Goal: Information Seeking & Learning: Compare options

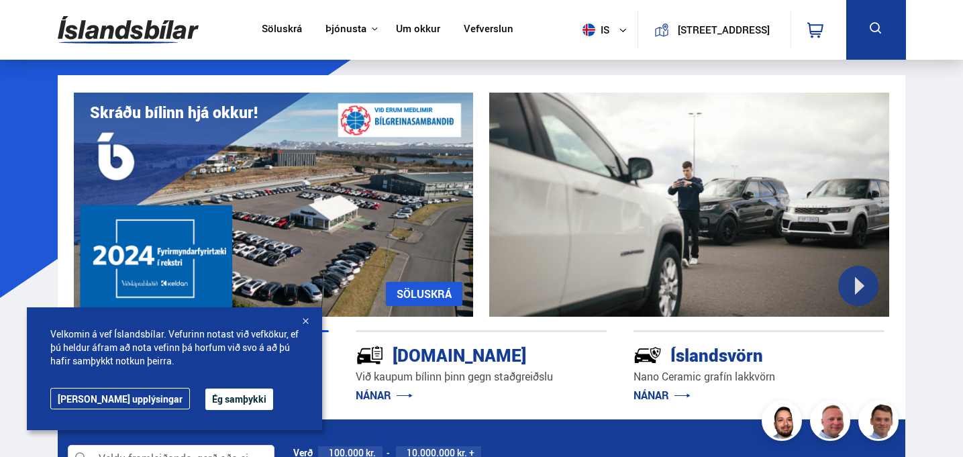
click at [303, 322] on div at bounding box center [305, 322] width 13 height 13
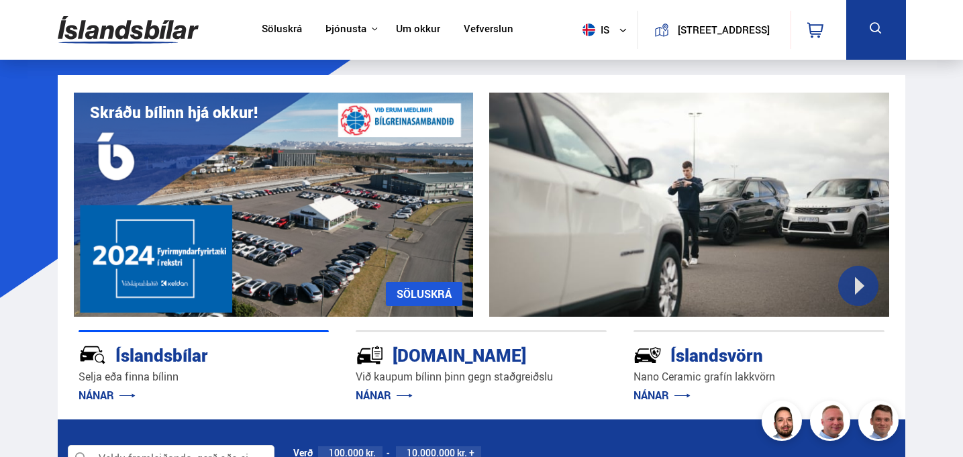
click at [379, 393] on link "NÁNAR" at bounding box center [384, 395] width 57 height 15
click at [376, 391] on link "NÁNAR" at bounding box center [384, 395] width 57 height 15
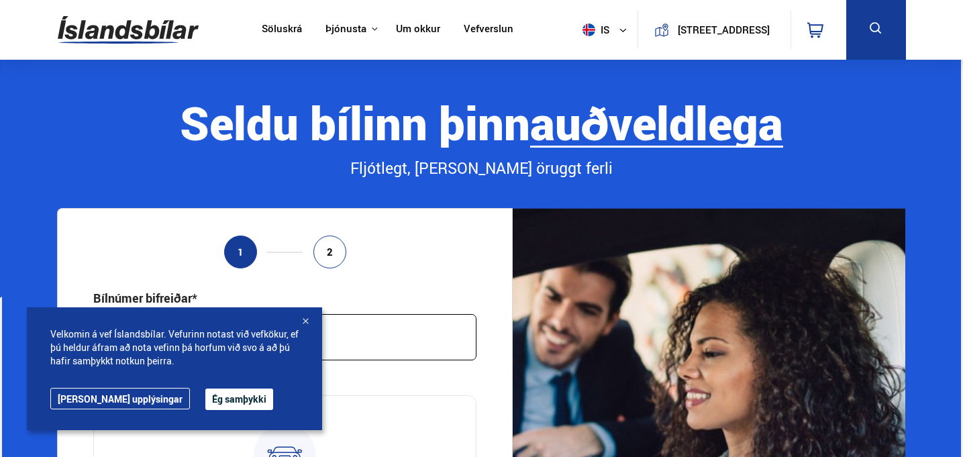
click at [305, 320] on div at bounding box center [305, 322] width 13 height 13
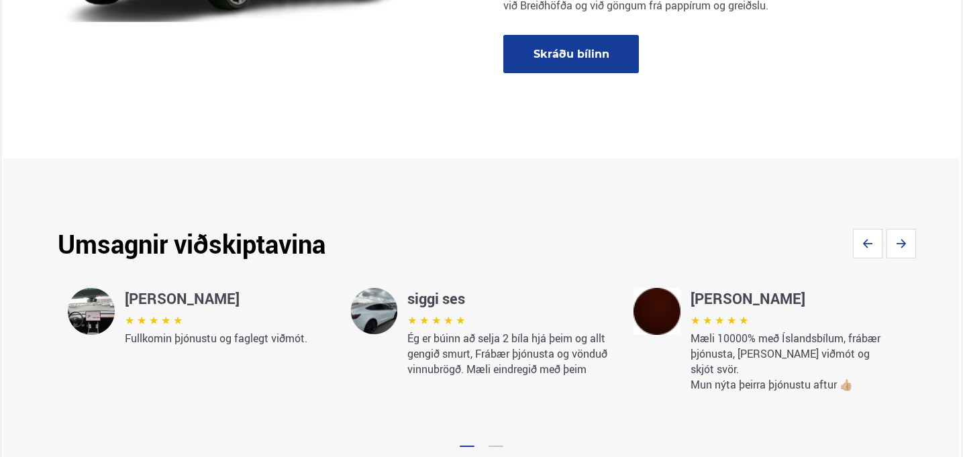
scroll to position [1955, 0]
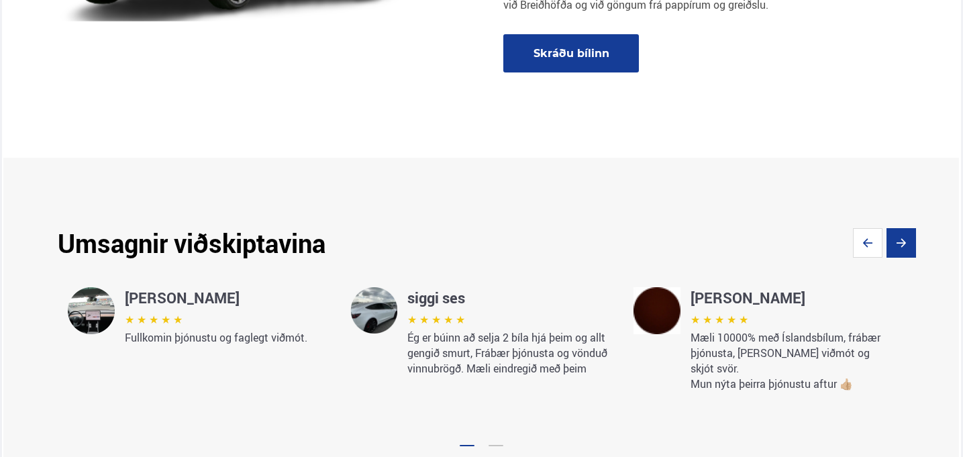
click at [907, 228] on icon "Next slide" at bounding box center [902, 243] width 30 height 30
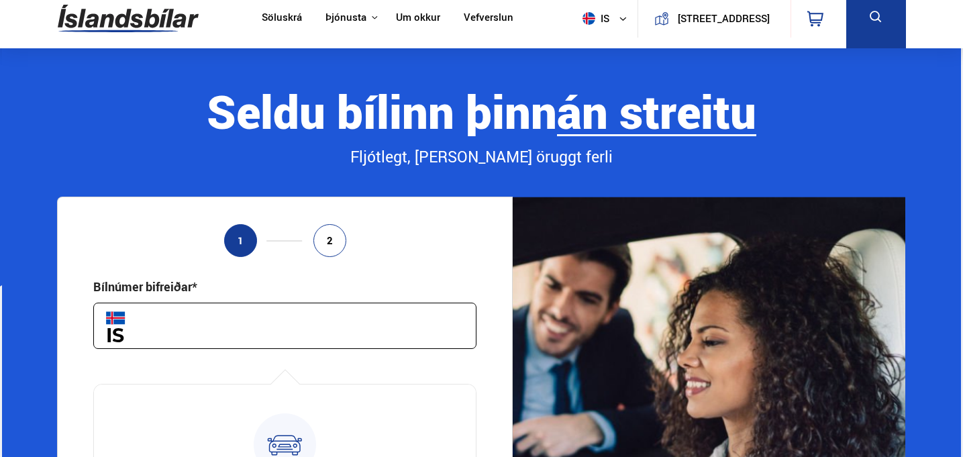
scroll to position [0, 0]
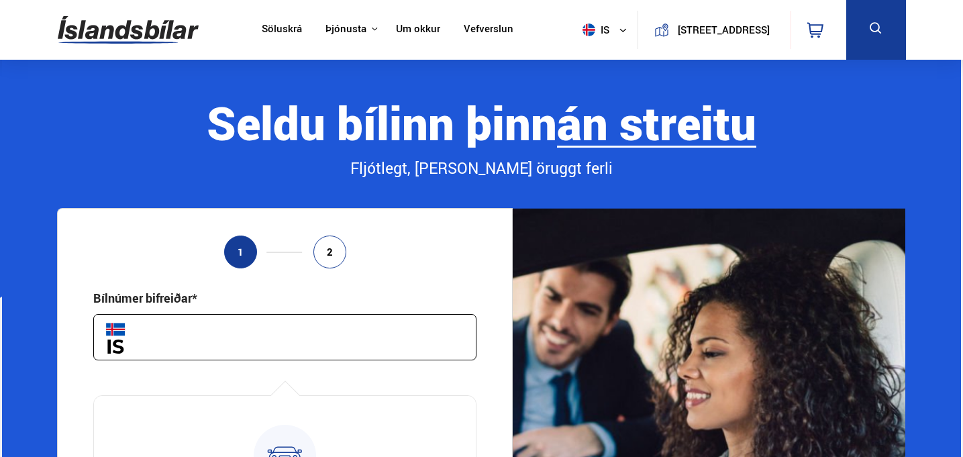
click at [403, 30] on link "Um okkur" at bounding box center [418, 30] width 44 height 14
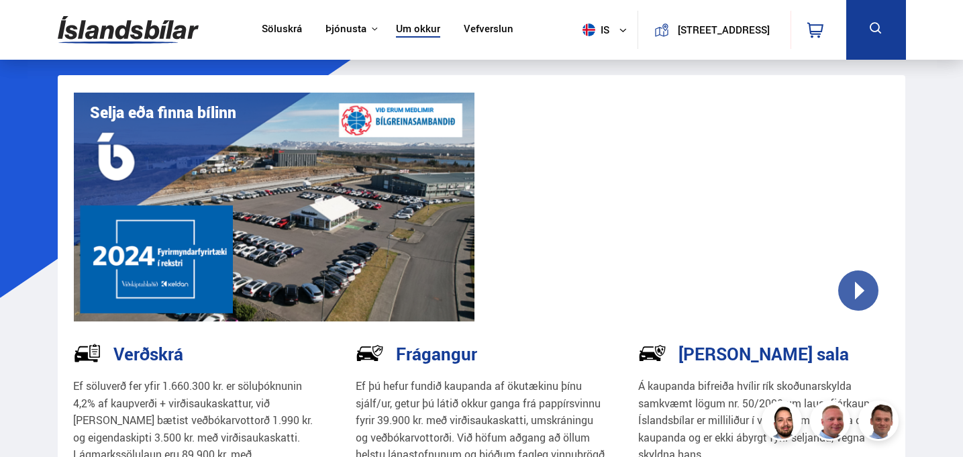
click at [275, 30] on link "Söluskrá" at bounding box center [282, 30] width 40 height 14
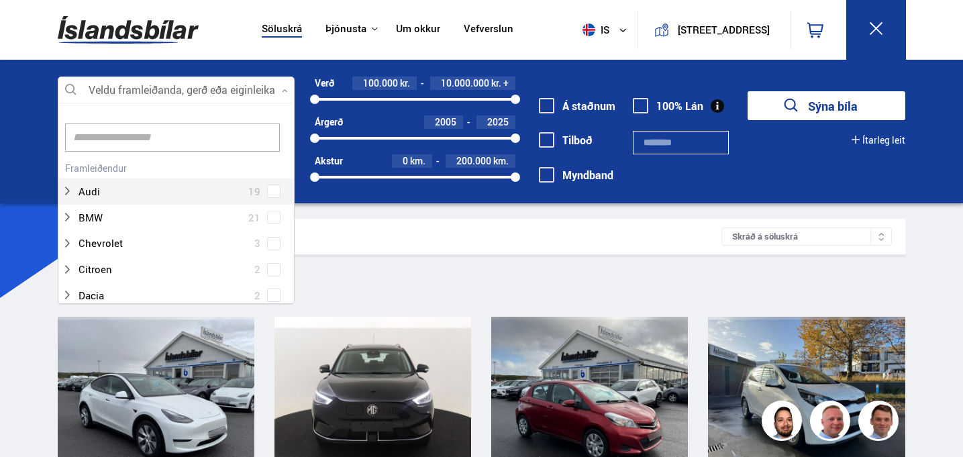
click at [140, 91] on div at bounding box center [177, 90] width 238 height 27
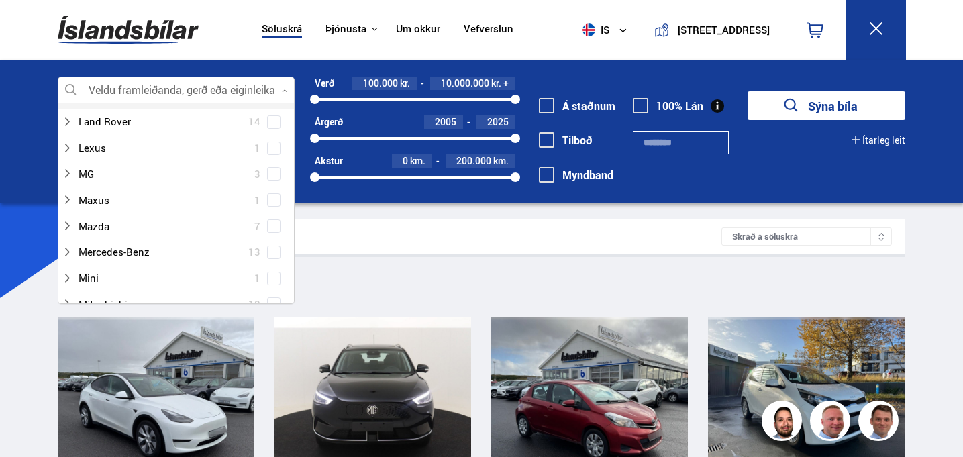
scroll to position [514, 0]
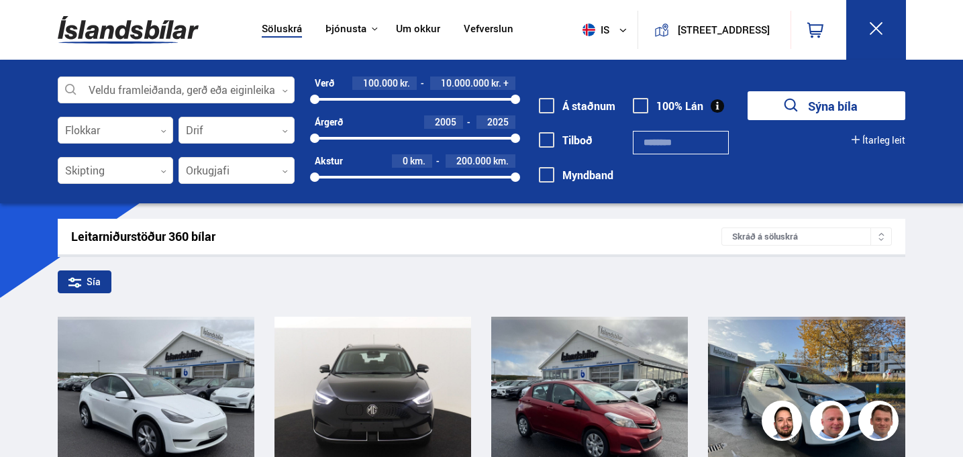
click at [379, 244] on div "Leitarniðurstöður 360 bílar Skráð á söluskrá" at bounding box center [482, 237] width 848 height 36
click at [275, 181] on div at bounding box center [237, 171] width 116 height 27
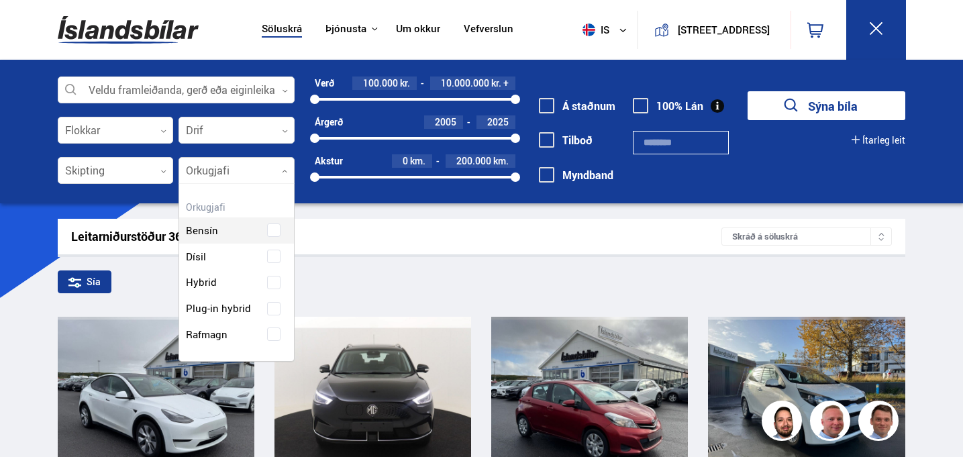
scroll to position [177, 115]
click at [275, 334] on div "Bensín Dísil Hybrid Plug-in hybrid Rafmagn" at bounding box center [236, 272] width 115 height 150
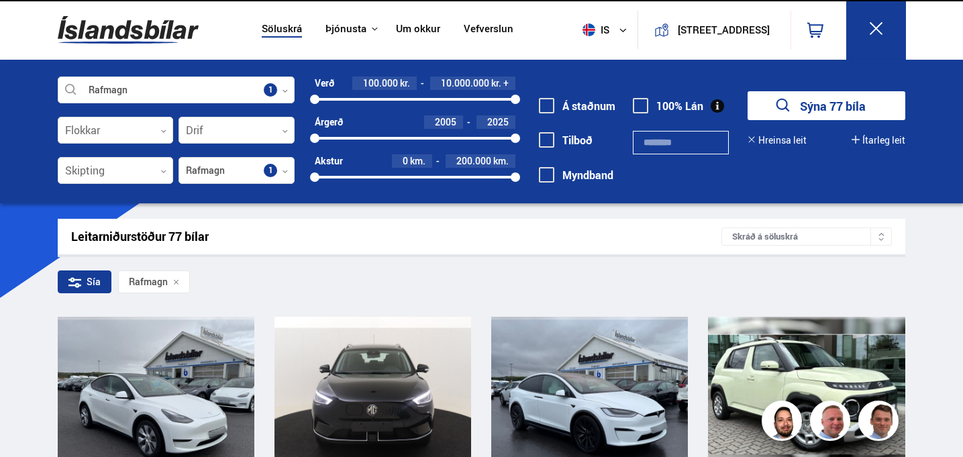
click at [453, 236] on div "Leitarniðurstöður 77 bílar" at bounding box center [396, 237] width 651 height 14
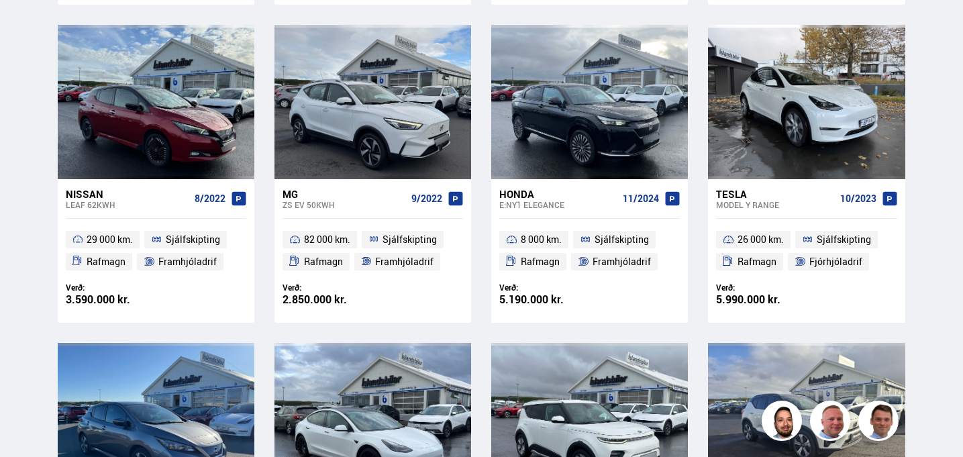
scroll to position [612, 0]
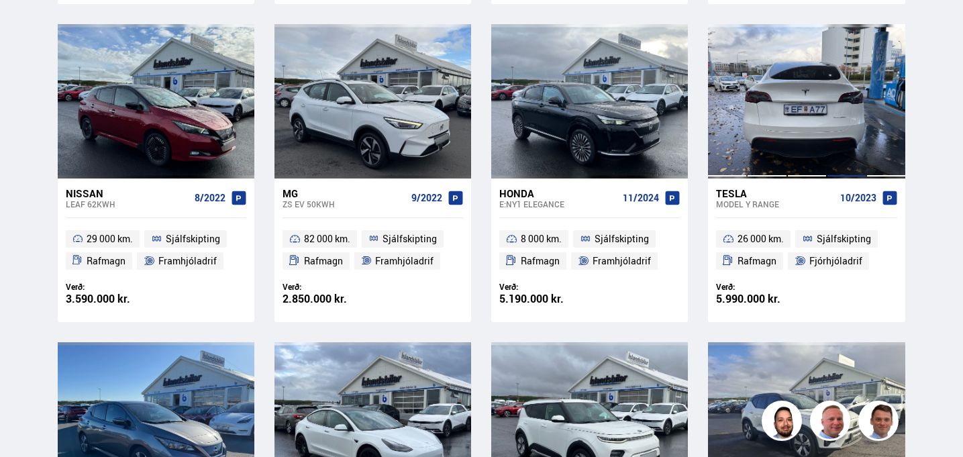
click at [827, 82] on div at bounding box center [847, 101] width 40 height 154
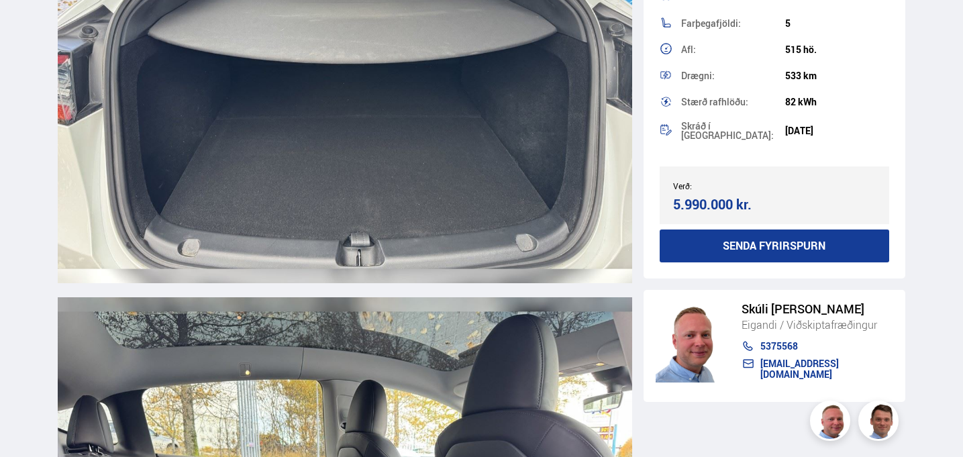
scroll to position [9675, 0]
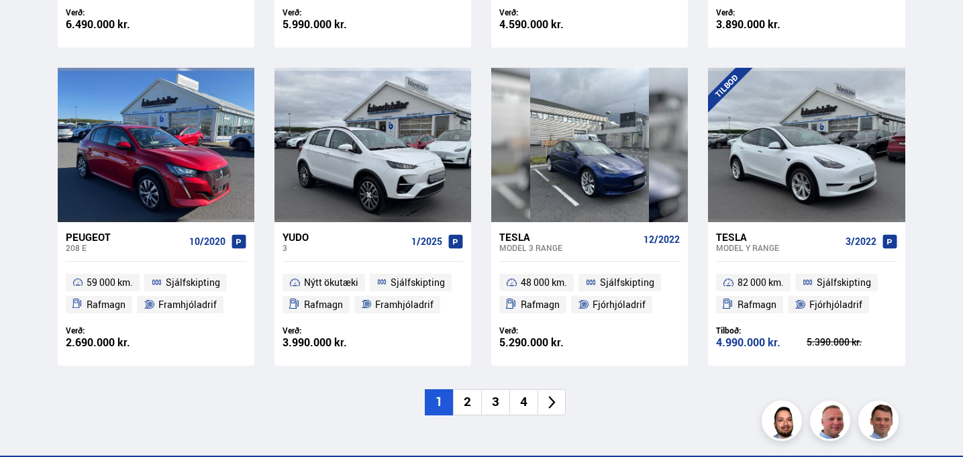
scroll to position [1843, 0]
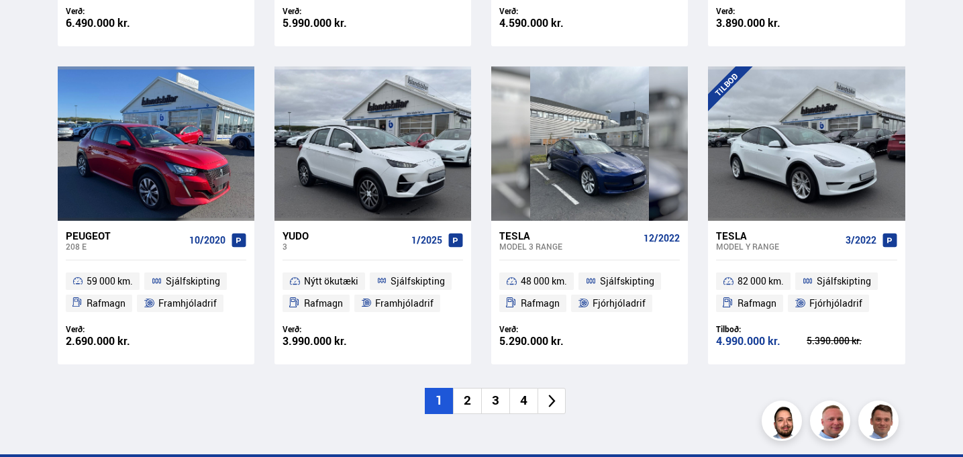
click at [469, 404] on li "2" at bounding box center [467, 401] width 28 height 26
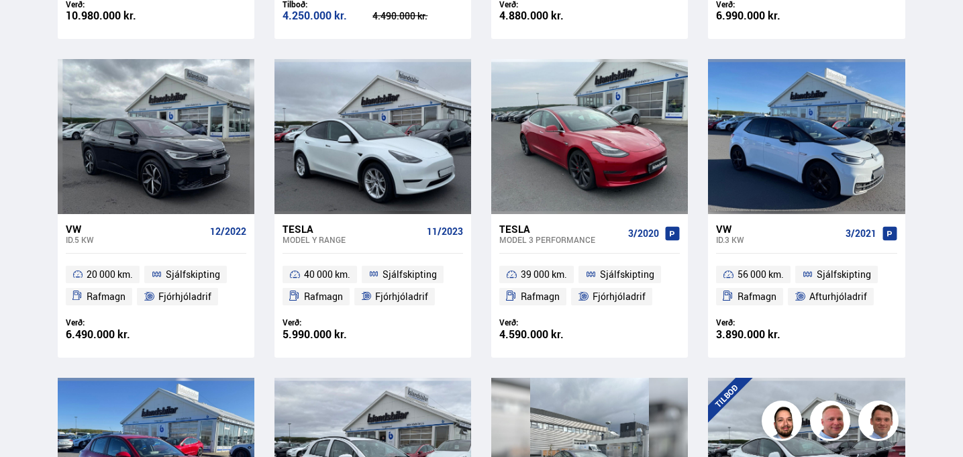
scroll to position [870, 0]
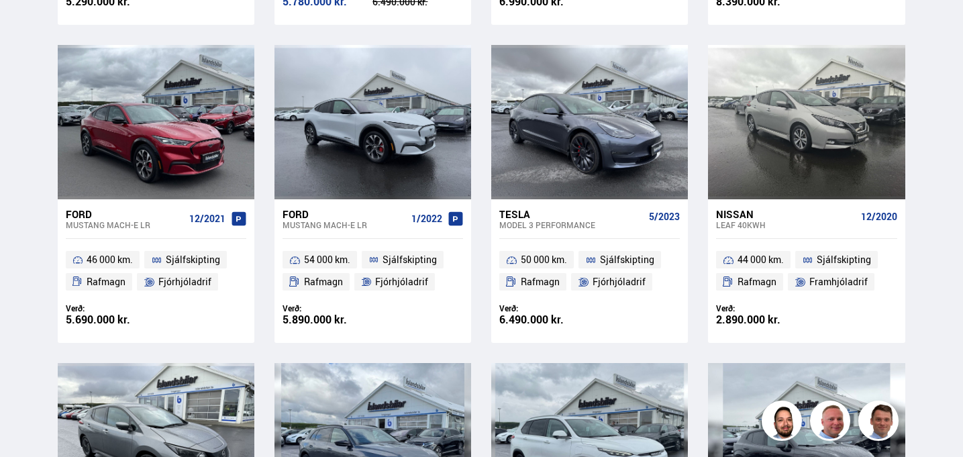
scroll to position [1228, 0]
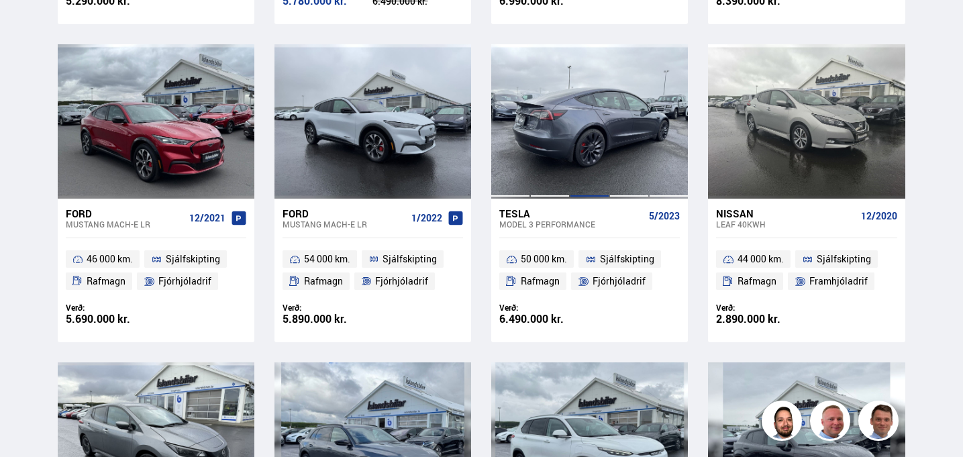
click at [604, 166] on div at bounding box center [590, 121] width 40 height 154
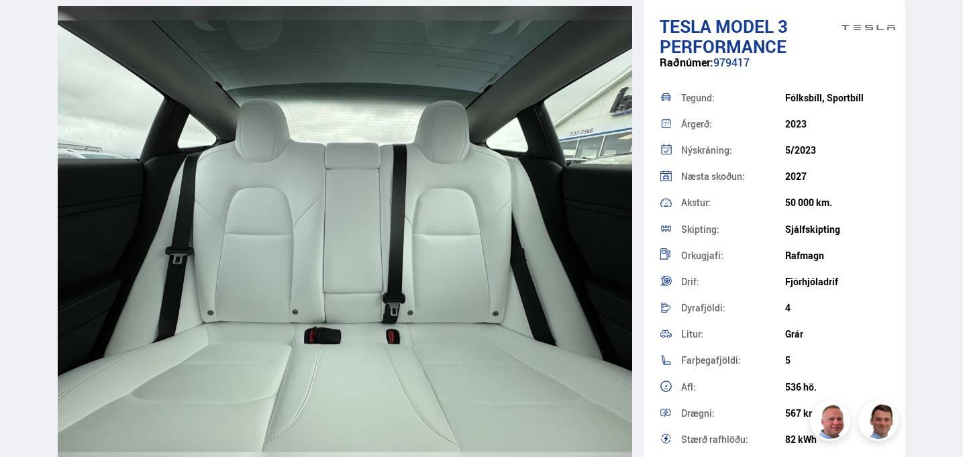
scroll to position [7118, 0]
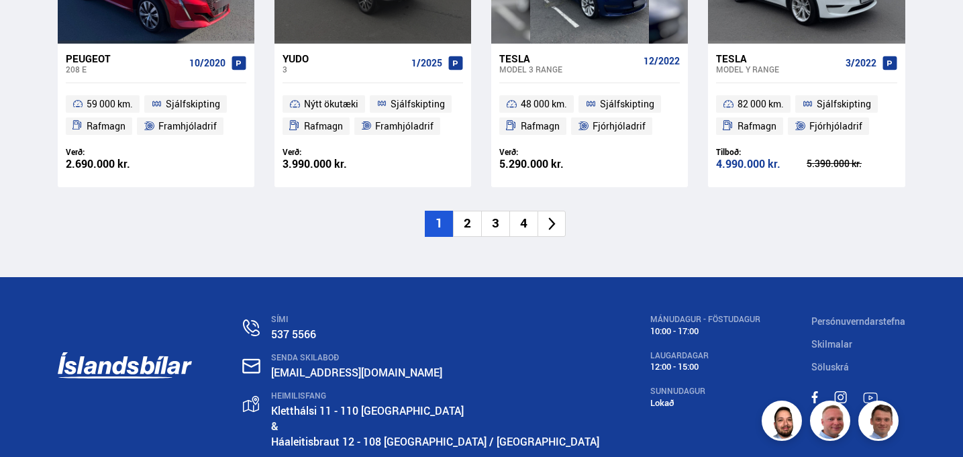
scroll to position [2023, 0]
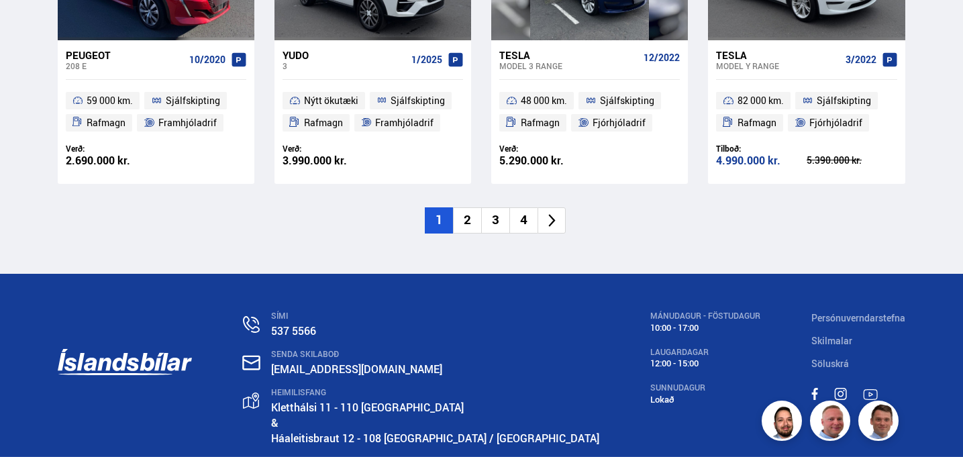
click at [467, 222] on li "2" at bounding box center [467, 220] width 28 height 26
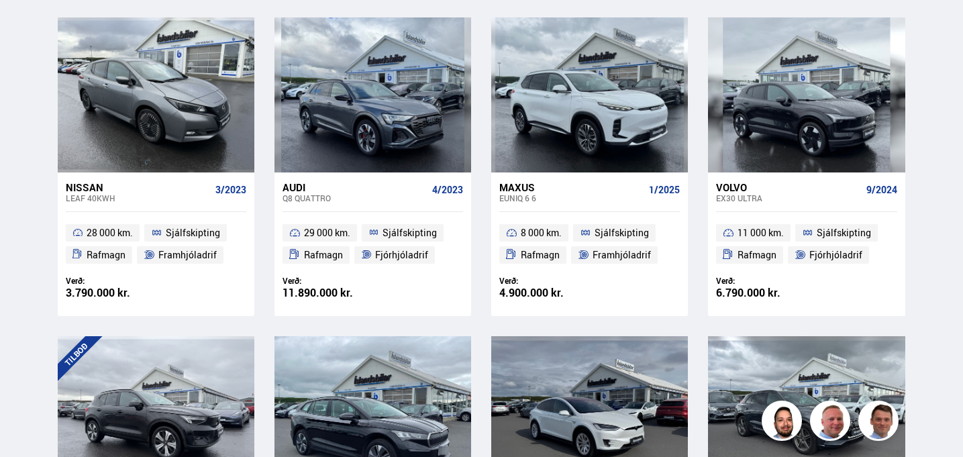
scroll to position [1576, 0]
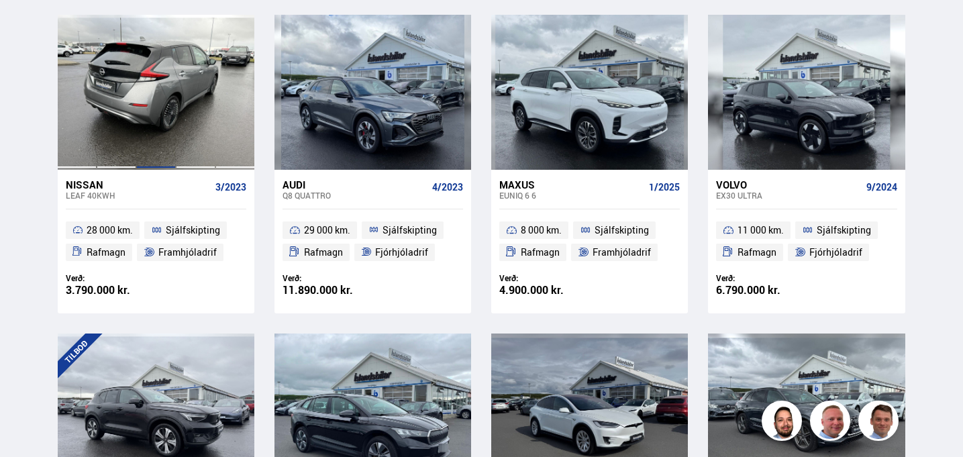
click at [169, 97] on div at bounding box center [156, 92] width 40 height 154
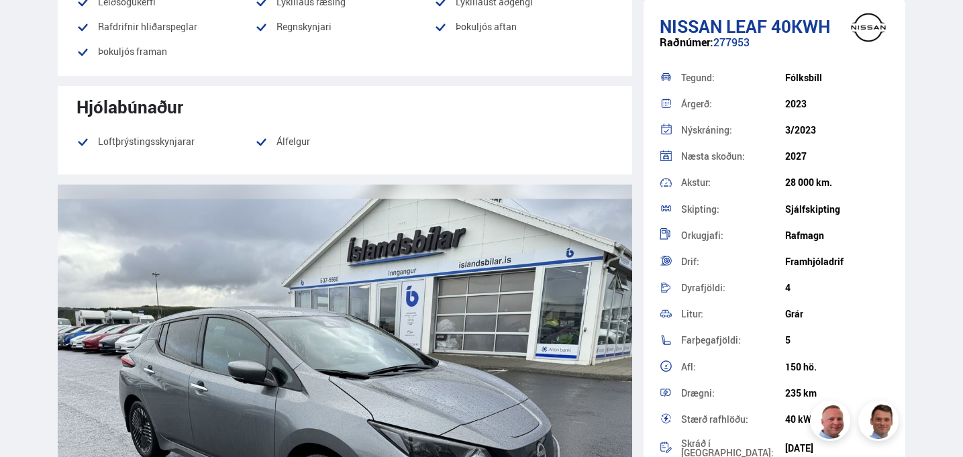
scroll to position [1297, 0]
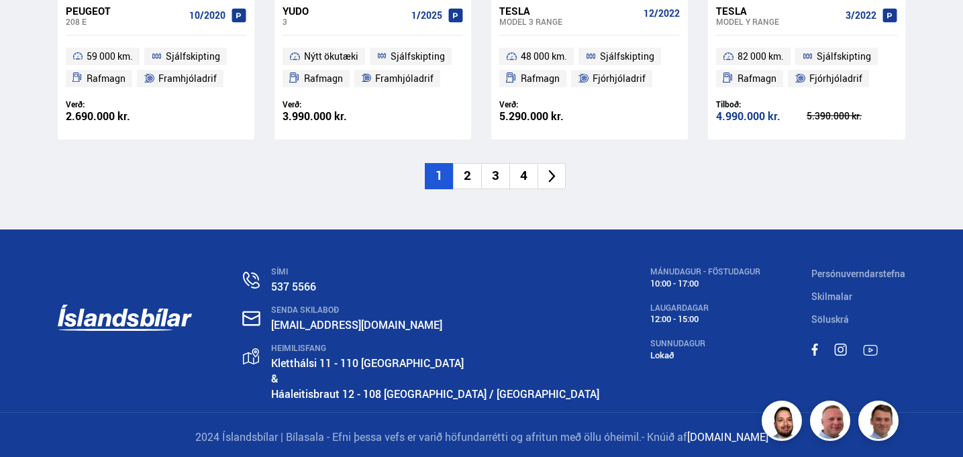
scroll to position [2072, 0]
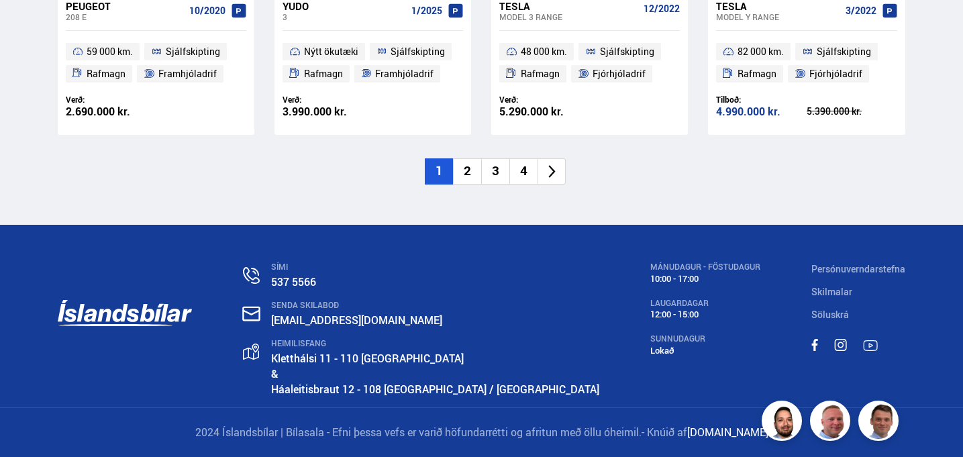
click at [468, 170] on li "2" at bounding box center [467, 171] width 28 height 26
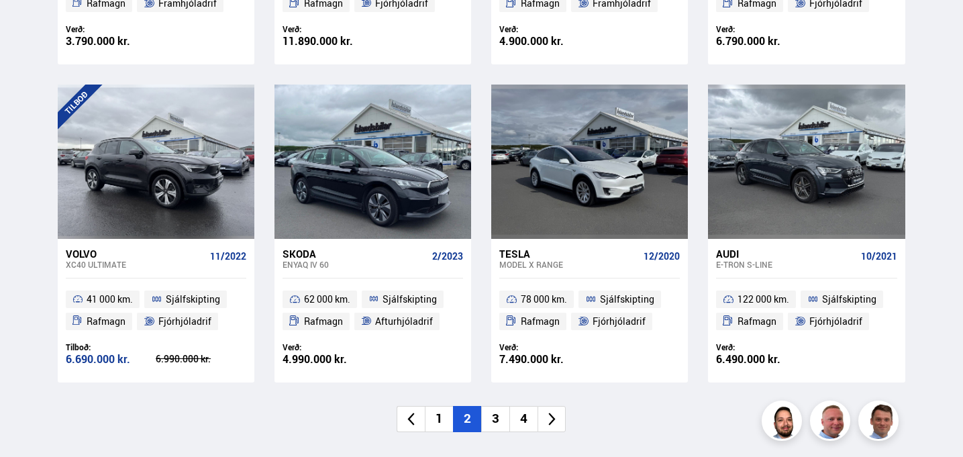
scroll to position [1827, 0]
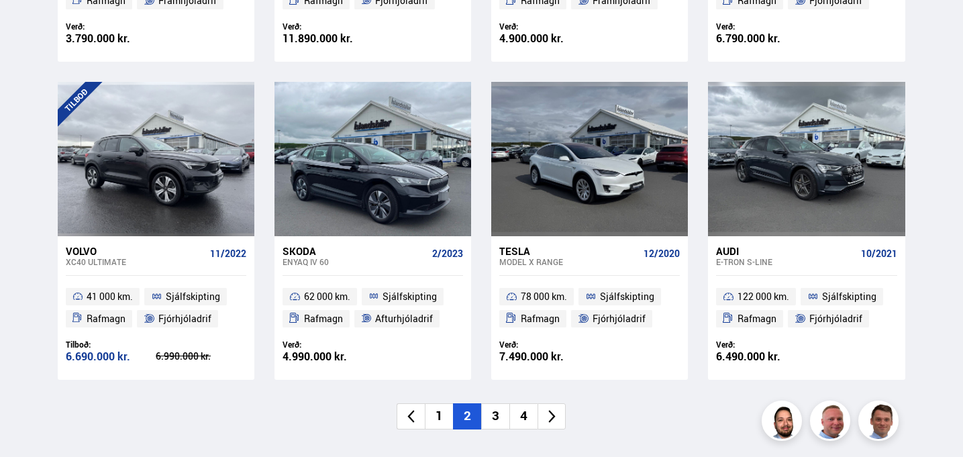
click at [499, 416] on li "3" at bounding box center [495, 416] width 28 height 26
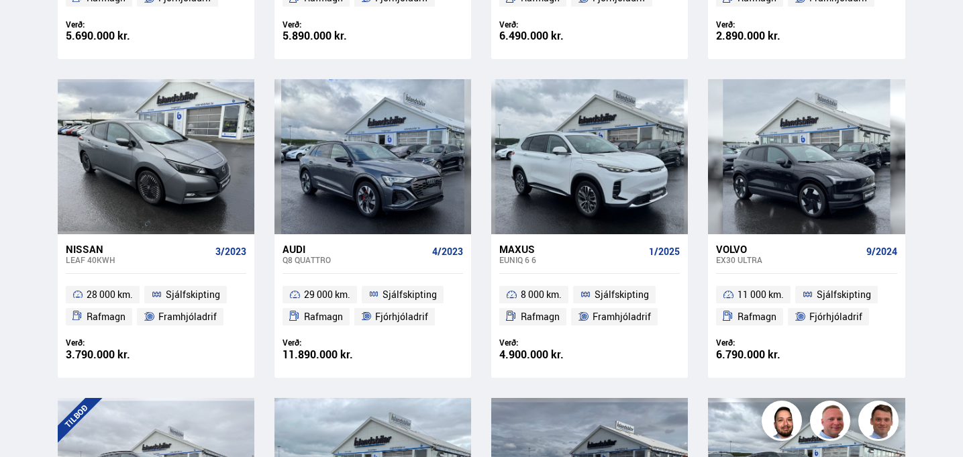
scroll to position [101, 0]
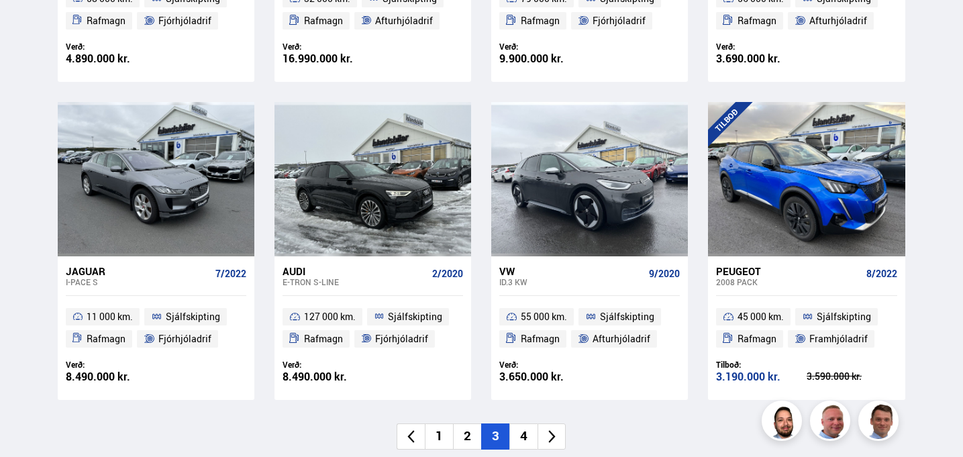
scroll to position [1825, 0]
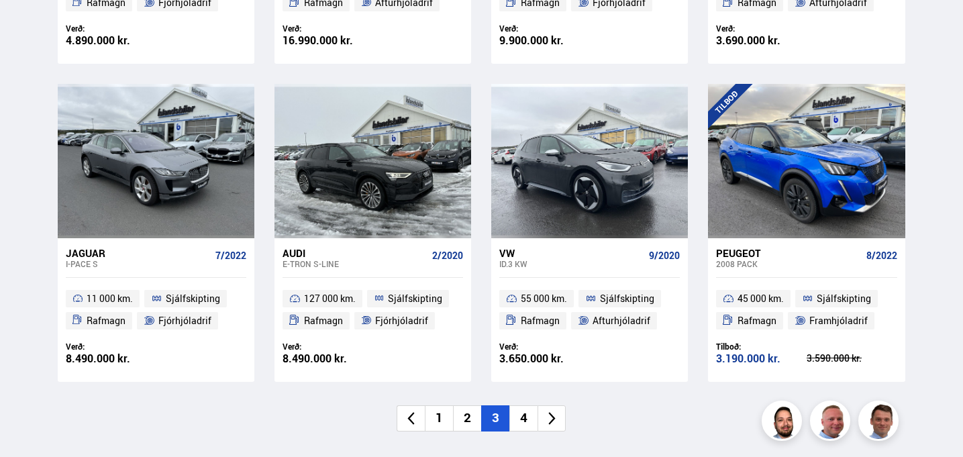
click at [527, 415] on li "4" at bounding box center [524, 418] width 28 height 26
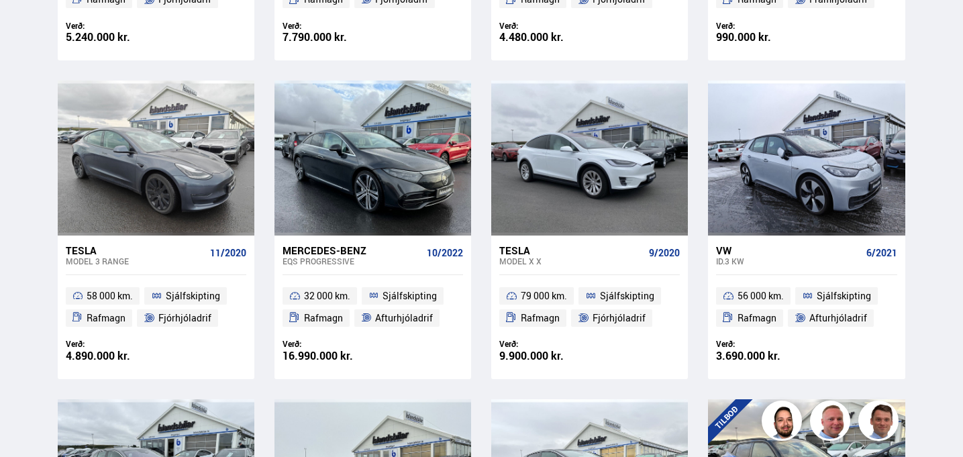
scroll to position [857, 0]
